Goal: Transaction & Acquisition: Purchase product/service

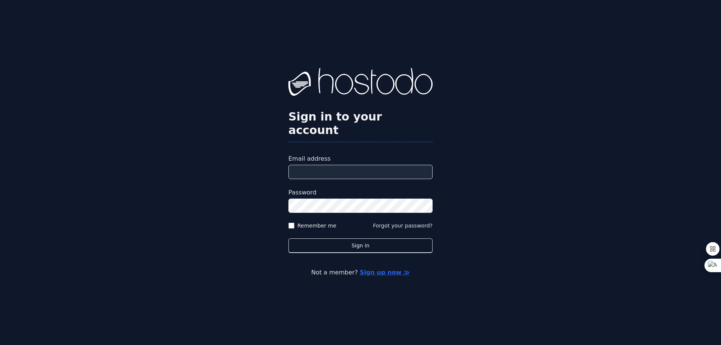
type input "**********"
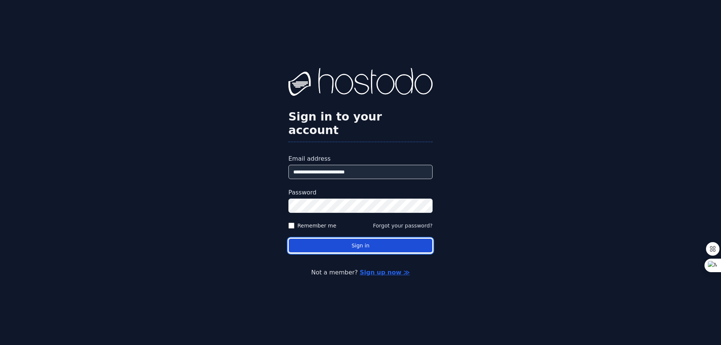
click at [330, 239] on button "Sign in" at bounding box center [361, 246] width 144 height 15
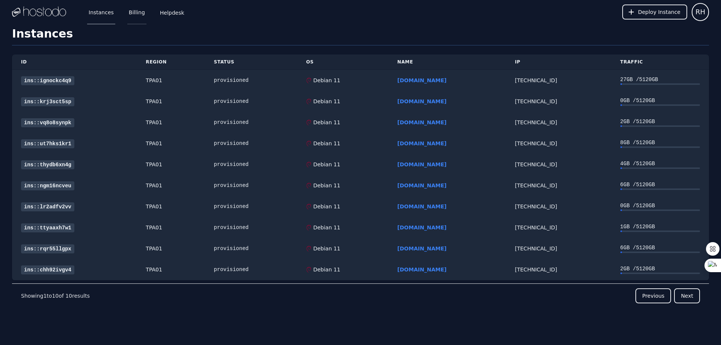
click at [138, 13] on link "Billing" at bounding box center [136, 12] width 19 height 25
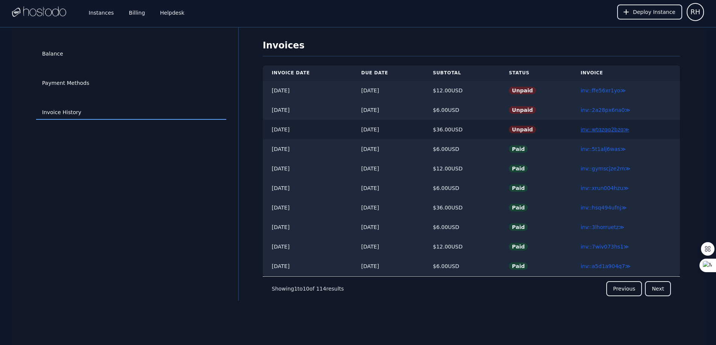
click at [614, 129] on link "inv::wtqzqq2bzq ≫" at bounding box center [604, 130] width 48 height 6
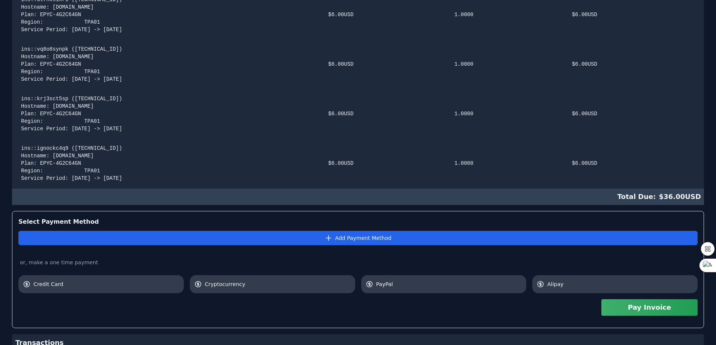
scroll to position [358, 0]
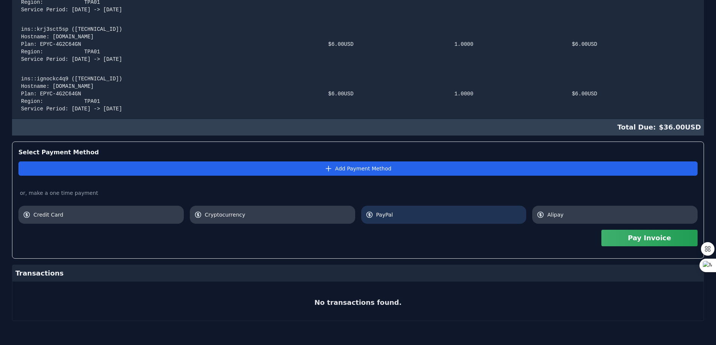
click at [432, 218] on span "PayPal" at bounding box center [449, 215] width 146 height 8
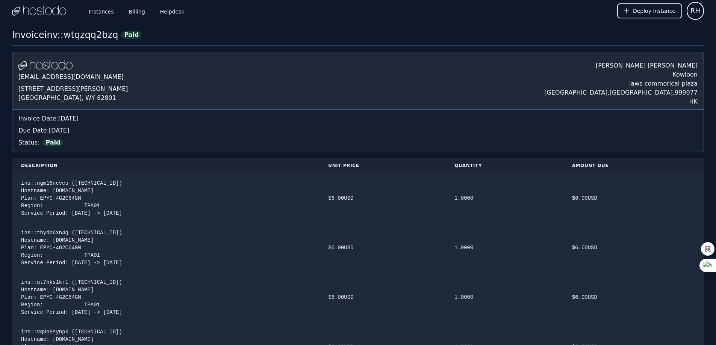
scroll to position [0, 0]
click at [127, 18] on link "Billing" at bounding box center [136, 12] width 19 height 25
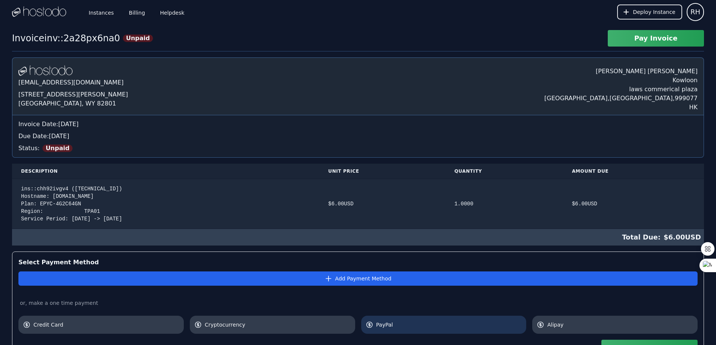
click at [412, 330] on link "PayPal" at bounding box center [443, 325] width 165 height 18
